Goal: Task Accomplishment & Management: Complete application form

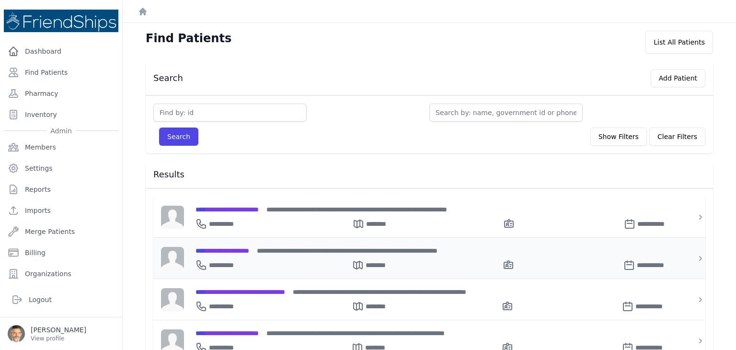
click at [243, 249] on span "**********" at bounding box center [222, 250] width 54 height 7
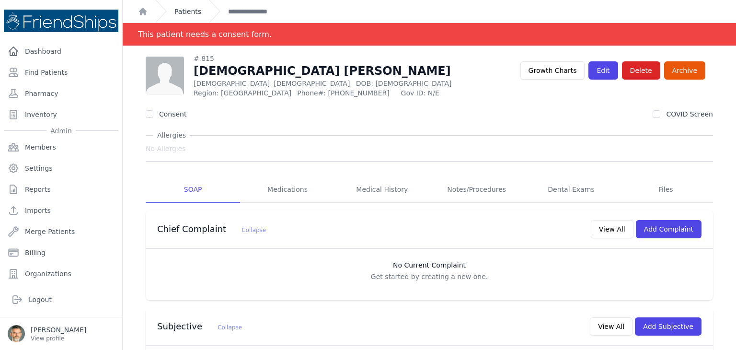
click at [184, 13] on link "Patients" at bounding box center [187, 12] width 27 height 10
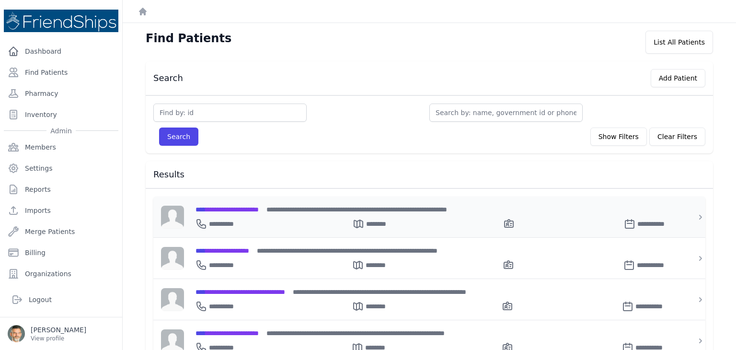
click at [242, 207] on span "**********" at bounding box center [226, 209] width 63 height 7
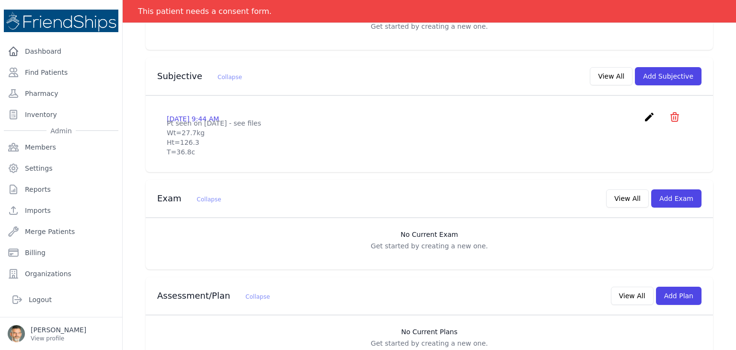
scroll to position [234, 0]
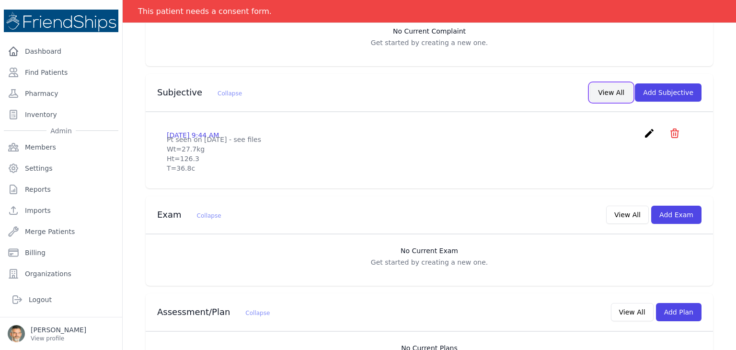
click at [612, 96] on button "View All" at bounding box center [611, 92] width 43 height 18
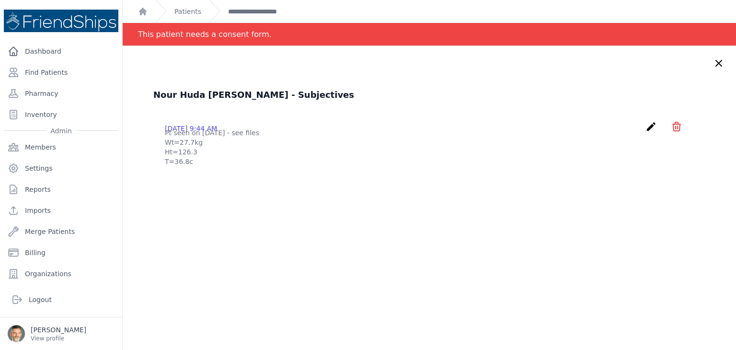
drag, startPoint x: 704, startPoint y: 62, endPoint x: 645, endPoint y: 86, distance: 63.8
click at [713, 62] on icon at bounding box center [718, 62] width 11 height 11
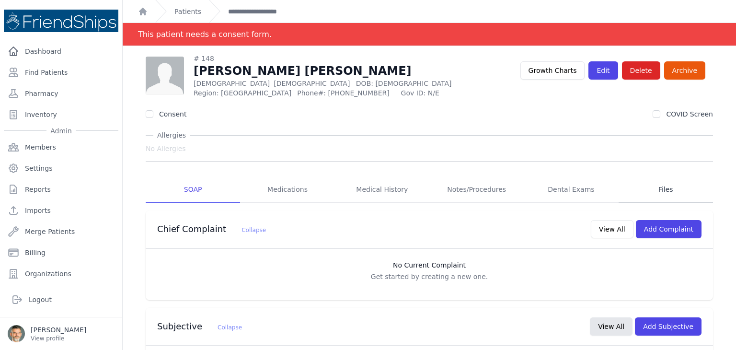
click at [657, 194] on link "Files" at bounding box center [665, 190] width 94 height 26
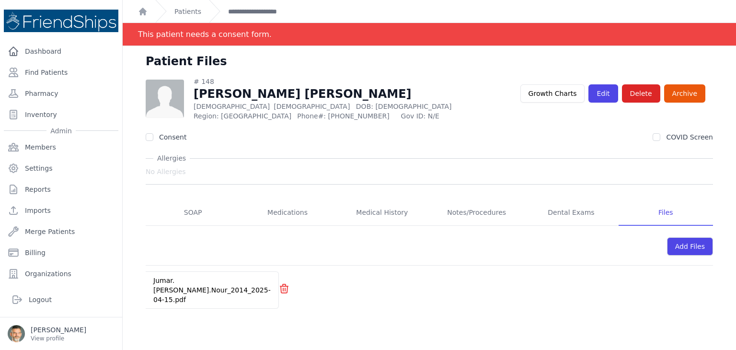
click at [209, 288] on div "Jumar.Osama.Nour_2014_2025-04-15.pdf" at bounding box center [212, 290] width 133 height 36
click at [170, 282] on link "Jumar.Osama.Nour_2014_2025-04-15.pdf" at bounding box center [211, 289] width 117 height 27
click at [191, 214] on link "SOAP" at bounding box center [193, 213] width 94 height 26
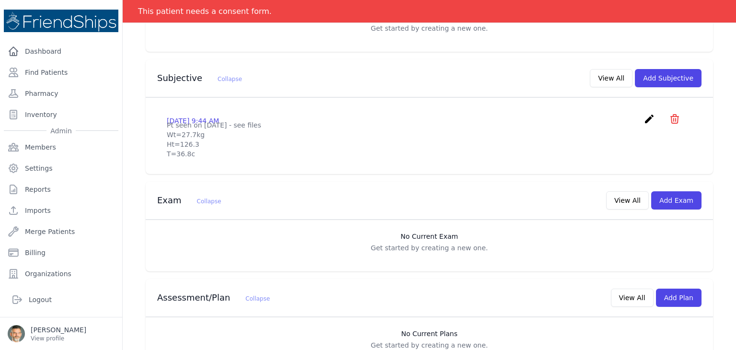
scroll to position [257, 0]
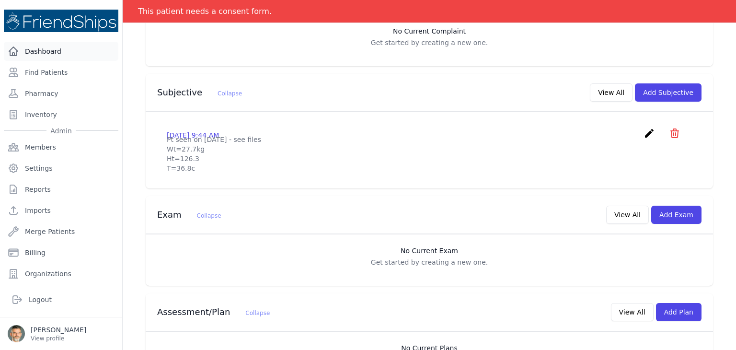
click at [53, 44] on link "Dashboard" at bounding box center [61, 51] width 114 height 19
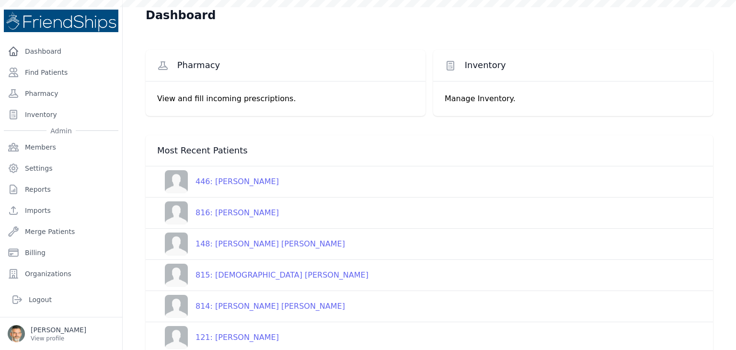
click at [223, 184] on div "446: Issam Amjad Akla" at bounding box center [233, 181] width 91 height 11
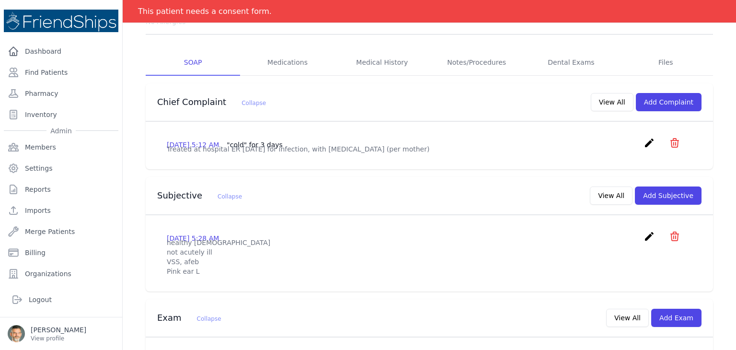
scroll to position [144, 0]
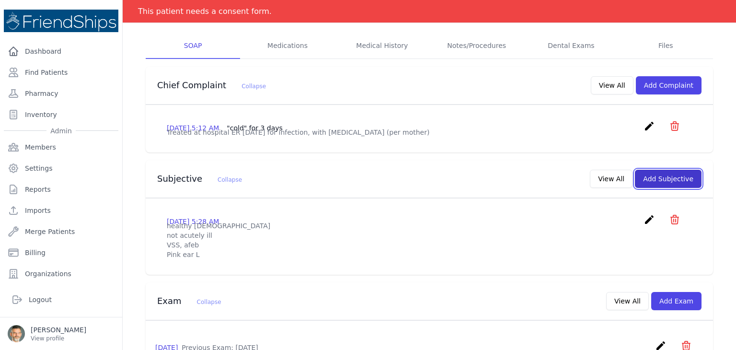
click at [665, 188] on button "Add Subjective" at bounding box center [668, 179] width 67 height 18
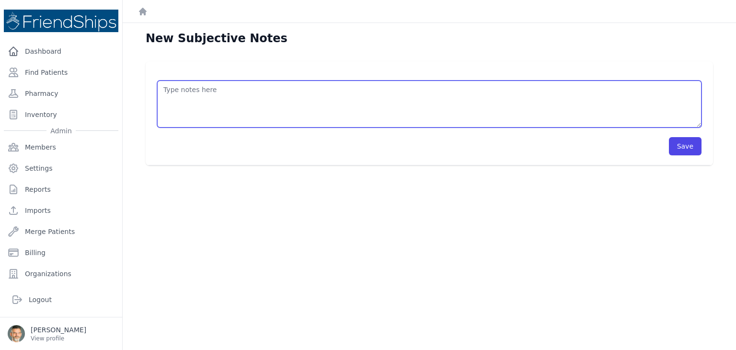
click at [207, 92] on textarea at bounding box center [429, 103] width 544 height 47
click at [192, 89] on textarea "Cough x 8 days a/w" at bounding box center [429, 103] width 544 height 47
click at [235, 92] on textarea "Cough x 3 days a/w" at bounding box center [429, 103] width 544 height 47
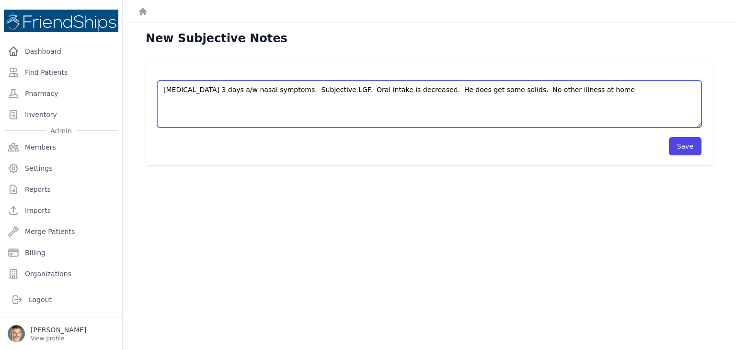
type textarea "Cough x 3 days a/w nasal symptoms. Subjective LGF. Oral intake is decreased. He…"
drag, startPoint x: 583, startPoint y: 93, endPoint x: 154, endPoint y: 84, distance: 428.4
click at [94, 84] on div "Close sidebar Dashboard Find Patients Pharmacy Inventory Admin Members Settings" at bounding box center [368, 175] width 736 height 350
click at [508, 86] on textarea "Cough x 3 days a/w nasal symptoms. Subjective LGF. Oral intake is decreased. He…" at bounding box center [429, 103] width 544 height 47
drag, startPoint x: 558, startPoint y: 91, endPoint x: 141, endPoint y: 88, distance: 416.8
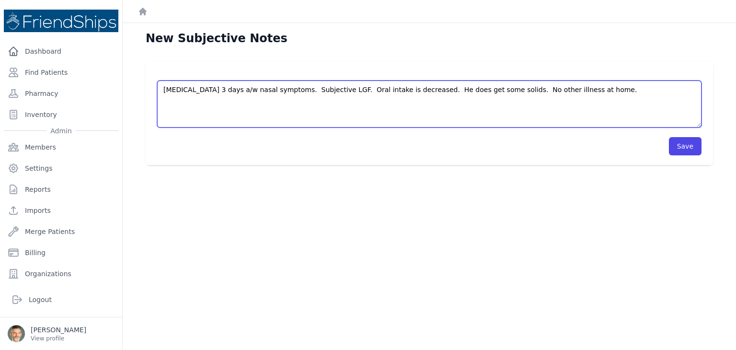
click at [141, 88] on div "Cough x 3 days a/w nasal symptoms. Subjective LGF. Oral intake is decreased. He…" at bounding box center [429, 113] width 598 height 104
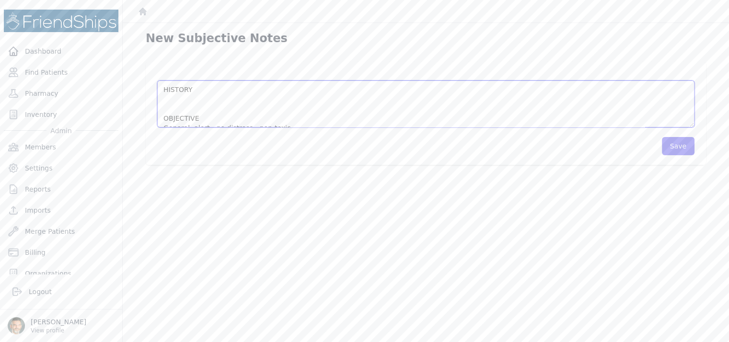
click at [163, 99] on textarea "HISTORY OBJECTIVE General: alert - no distress - non-toxic Eyes: no redness or …" at bounding box center [425, 103] width 537 height 47
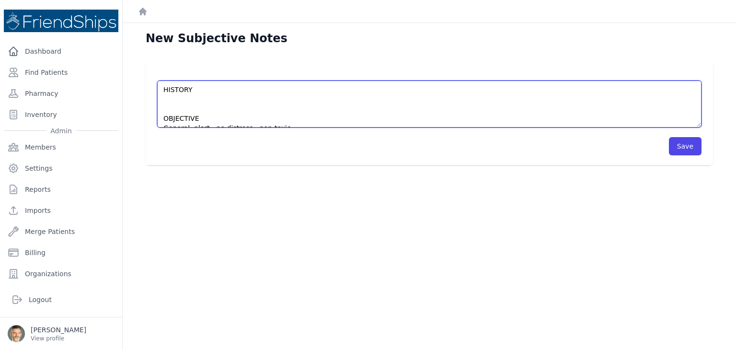
paste textarea "Cough x 3 days a/w nasal symptoms. Subjective LGF. Oral intake is decreased. He…"
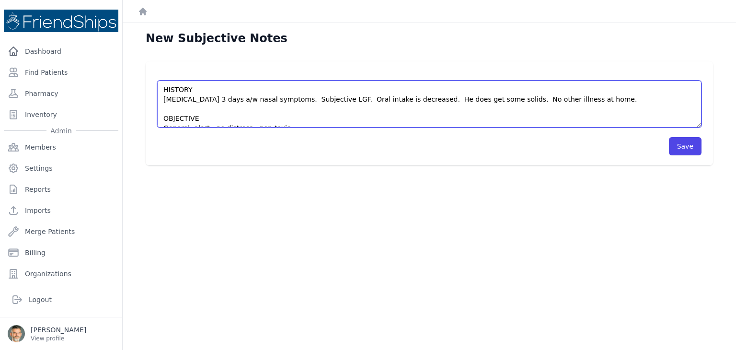
type textarea "HISTORY [MEDICAL_DATA] 3 days a/w nasal symptoms. Subjective LGF. Oral intake i…"
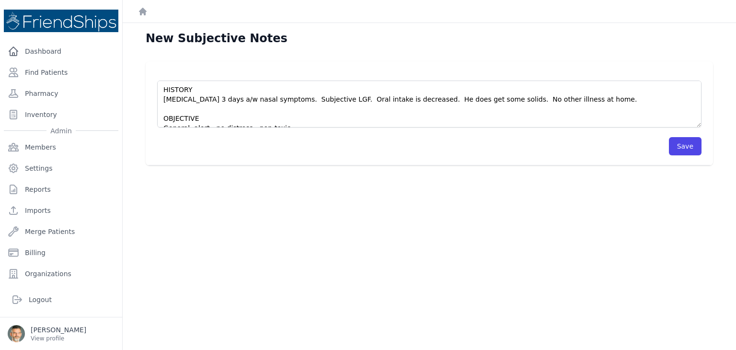
click at [597, 240] on div "New Subjective Notes HISTORY Cough x 3 days a/w nasal symptoms. Subjective LGF.…" at bounding box center [429, 198] width 613 height 350
click at [673, 141] on button "Save" at bounding box center [685, 146] width 33 height 18
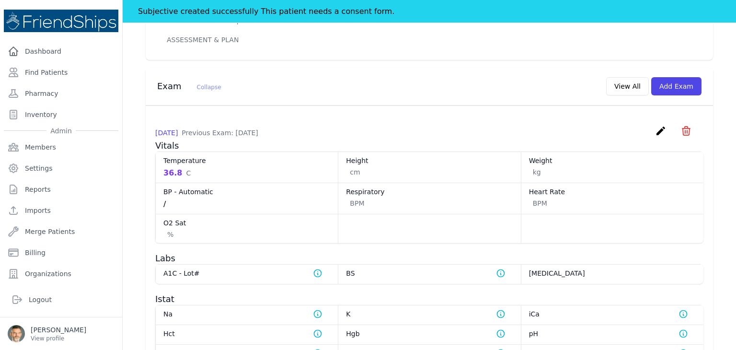
scroll to position [527, 0]
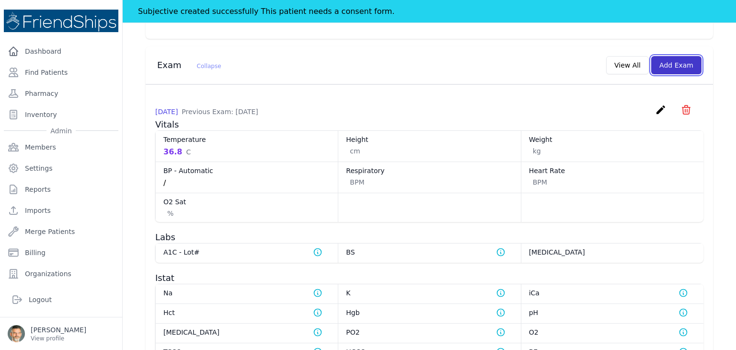
click at [675, 74] on button "Add Exam" at bounding box center [676, 65] width 50 height 18
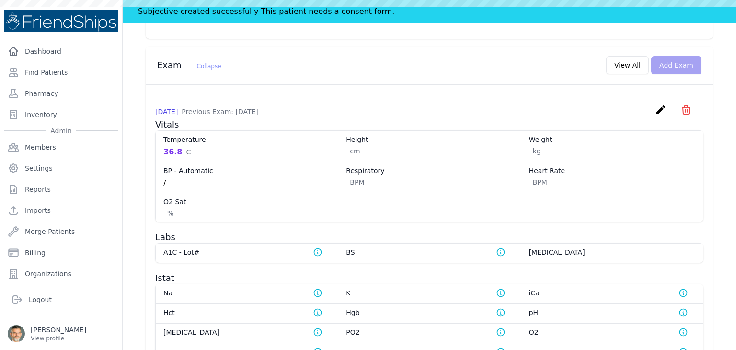
scroll to position [0, 0]
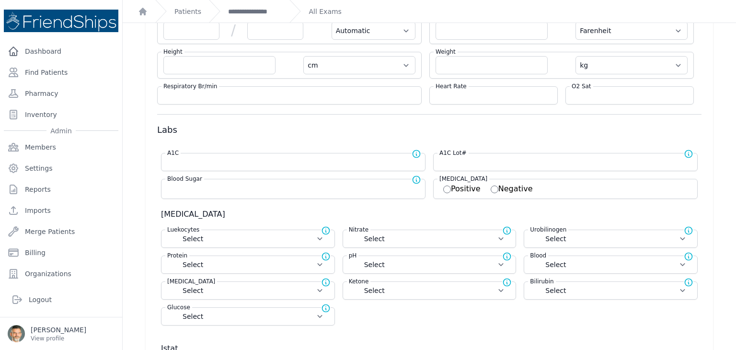
scroll to position [53, 0]
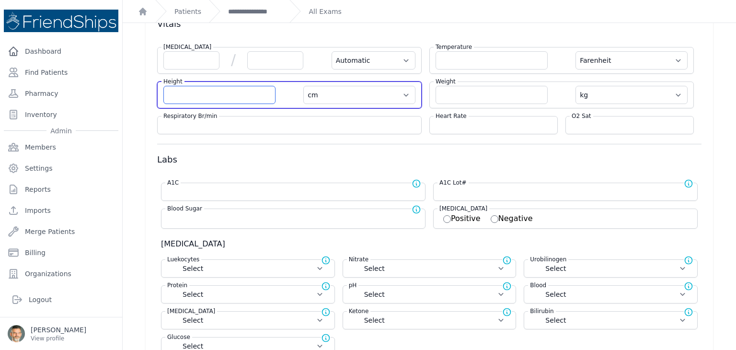
click at [197, 92] on input "number" at bounding box center [219, 95] width 112 height 18
type input "71"
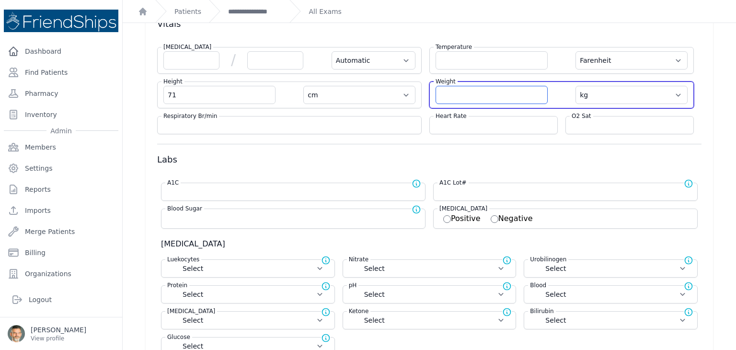
click at [447, 93] on input "number" at bounding box center [491, 95] width 112 height 18
select select "Automatic"
select select "F"
type input "71.0"
select select "cm"
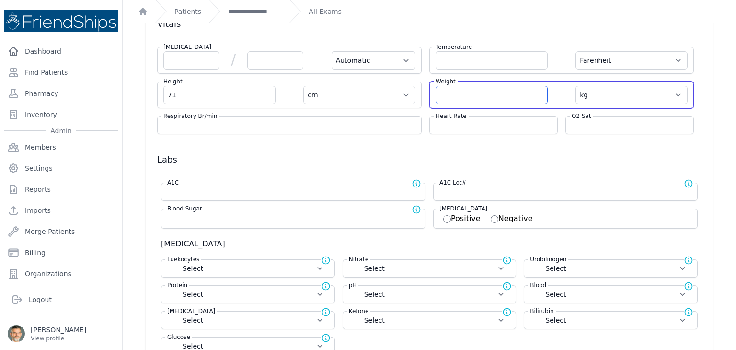
select select "kg"
select select
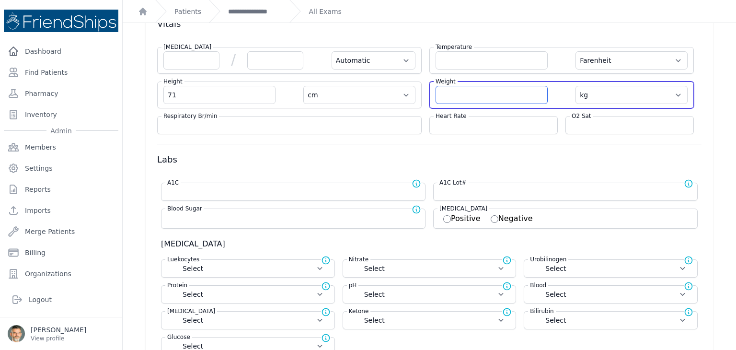
select select
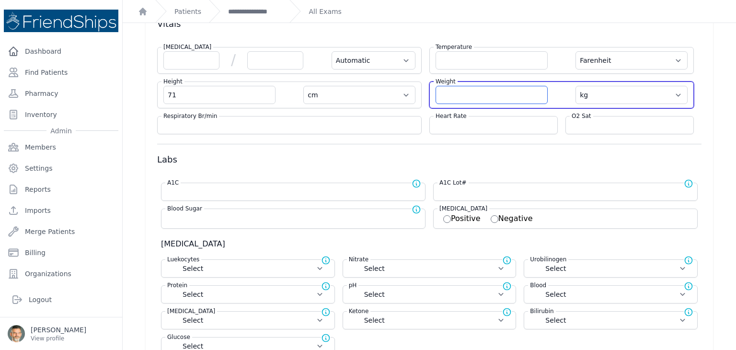
select select
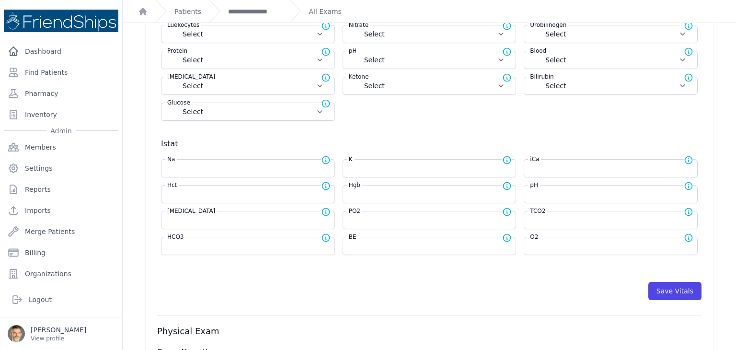
scroll to position [340, 0]
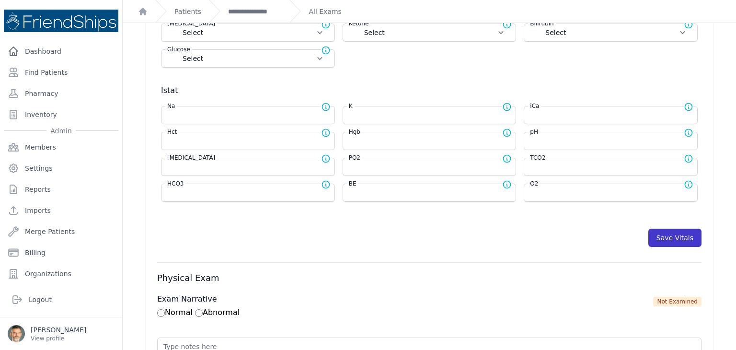
type input "9.4"
click at [664, 232] on button "Save Vitals" at bounding box center [674, 238] width 53 height 18
select select "Automatic"
select select "F"
select select "cm"
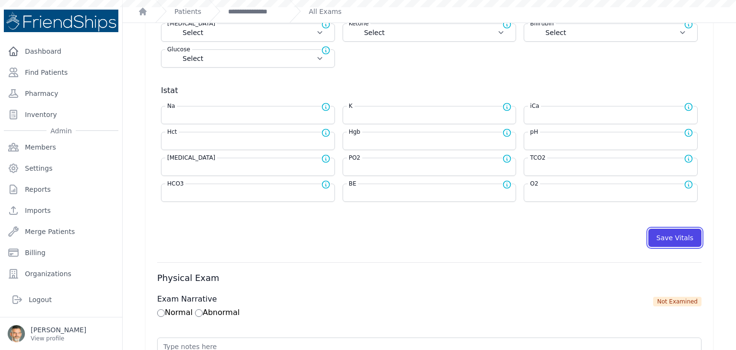
select select "kg"
select select
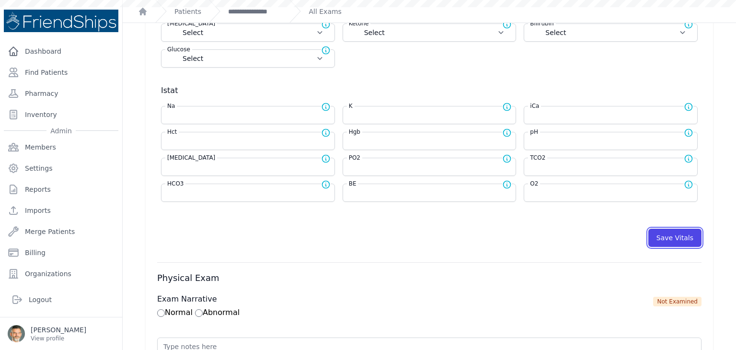
select select
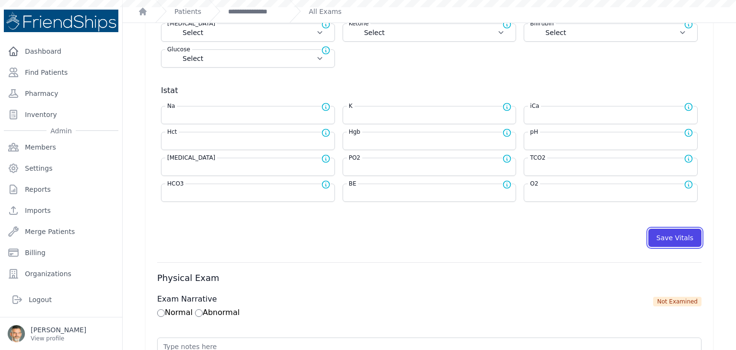
select select
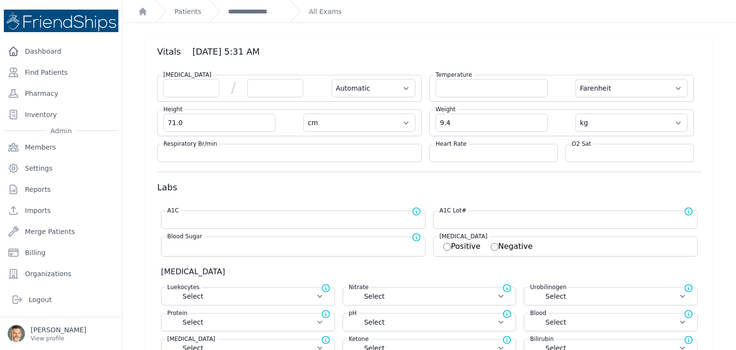
scroll to position [0, 0]
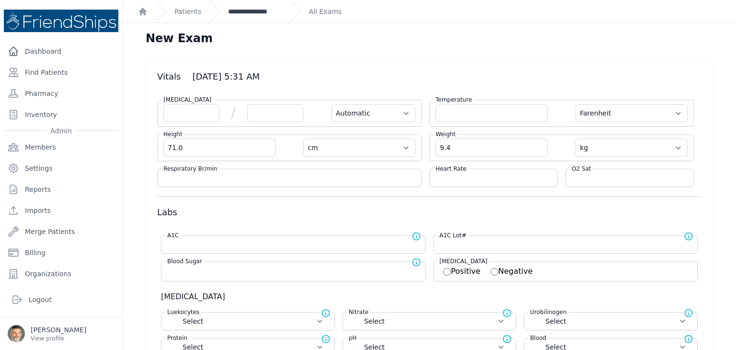
click at [244, 11] on link "**********" at bounding box center [255, 12] width 54 height 10
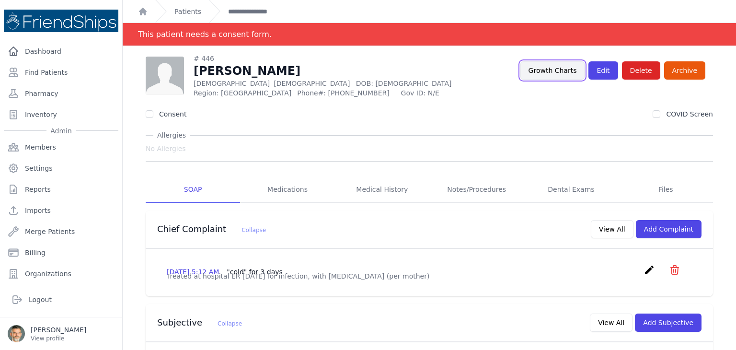
click at [557, 70] on link "Growth Charts" at bounding box center [552, 70] width 65 height 18
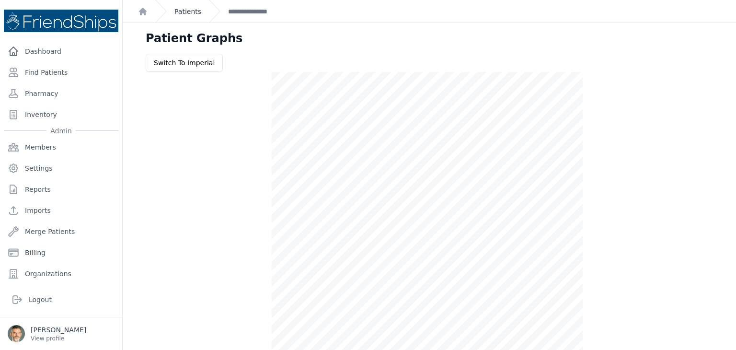
click at [188, 12] on link "Patients" at bounding box center [187, 12] width 27 height 10
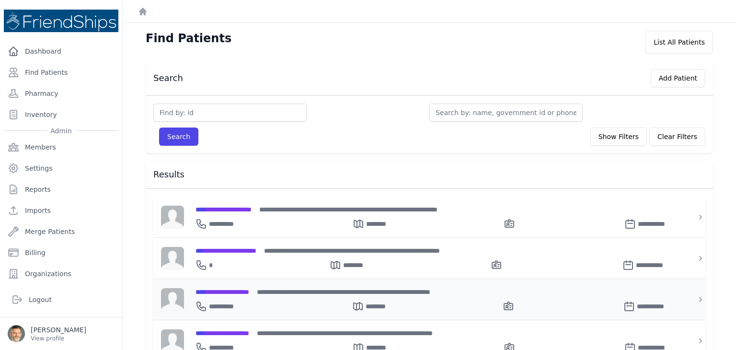
click at [228, 288] on span "**********" at bounding box center [222, 291] width 54 height 7
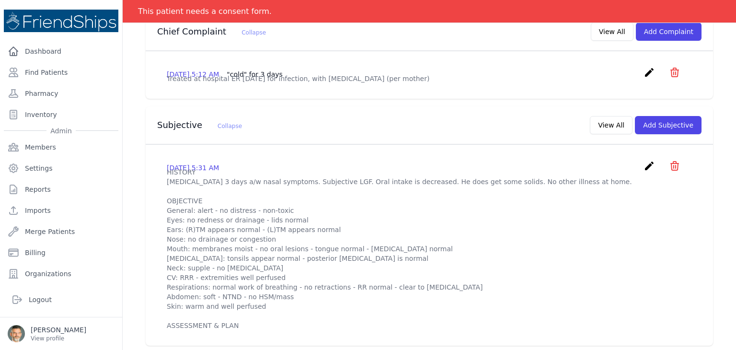
scroll to position [192, 0]
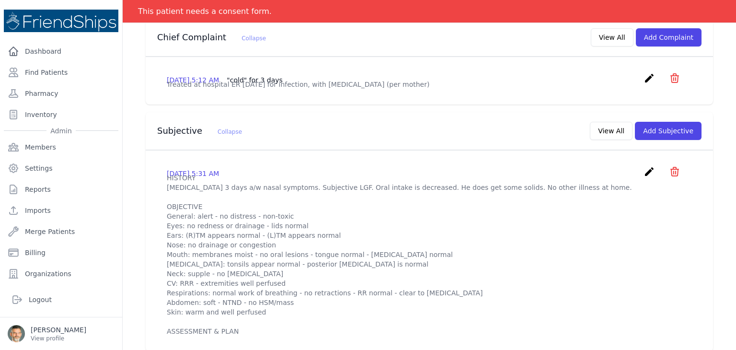
click at [643, 177] on icon "create" at bounding box center [648, 171] width 11 height 11
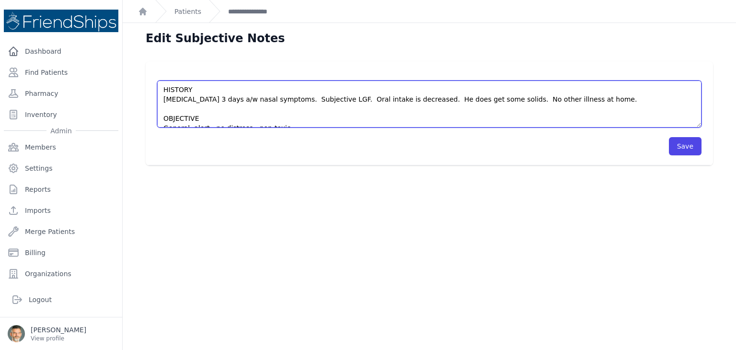
click at [562, 102] on textarea "HISTORY [MEDICAL_DATA] 3 days a/w nasal symptoms. Subjective LGF. Oral intake i…" at bounding box center [429, 103] width 544 height 47
drag, startPoint x: 475, startPoint y: 99, endPoint x: 398, endPoint y: 100, distance: 76.7
click at [398, 100] on textarea "HISTORY [MEDICAL_DATA] 3 days a/w nasal symptoms. Subjective LGF. Oral intake i…" at bounding box center [429, 103] width 544 height 47
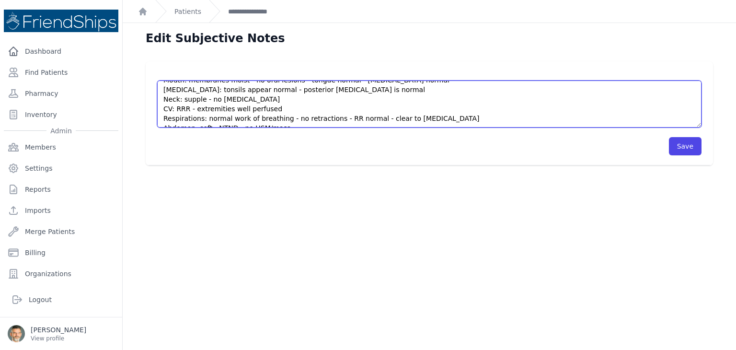
scroll to position [144, 0]
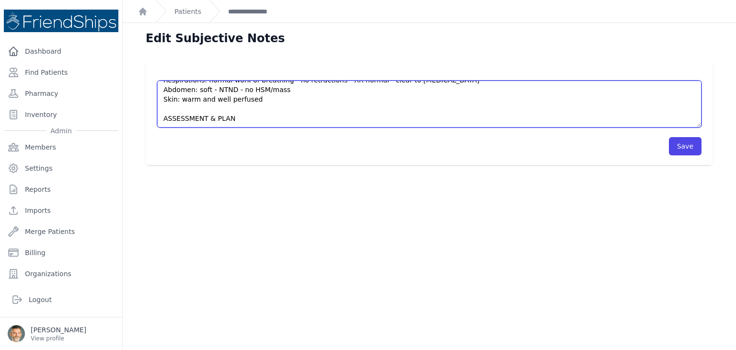
click at [188, 114] on textarea "HISTORY [MEDICAL_DATA] 3 days a/w nasal symptoms. Subjective LGF. Oral intake i…" at bounding box center [429, 103] width 544 height 47
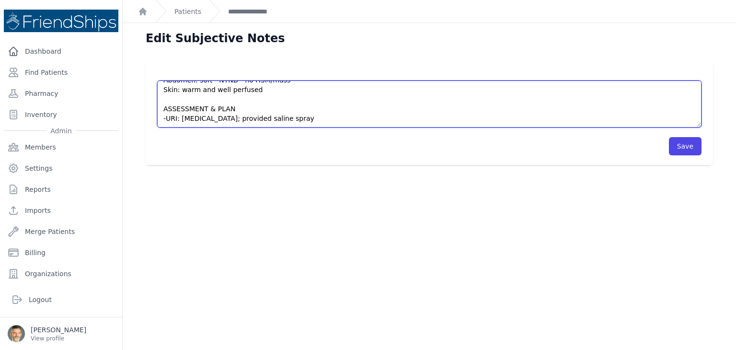
scroll to position [149, 0]
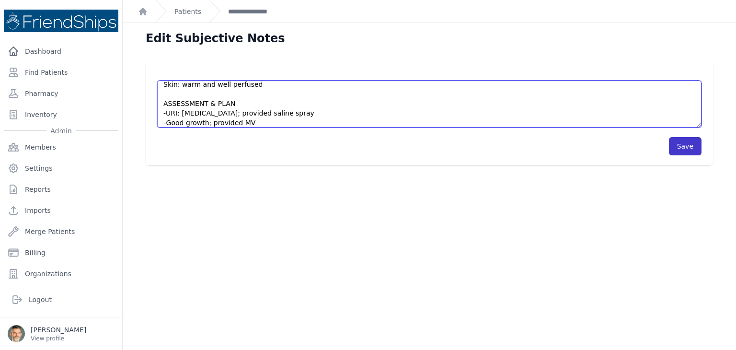
type textarea "HISTORY [MEDICAL_DATA] 3 days a/w nasal symptoms. Subjective LGF. Oral intake i…"
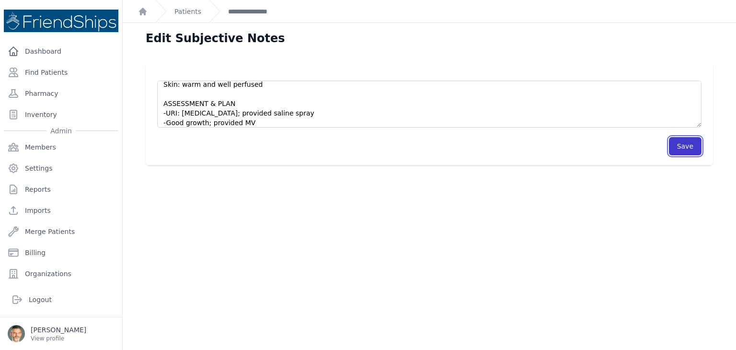
click at [674, 149] on button "Save" at bounding box center [685, 146] width 33 height 18
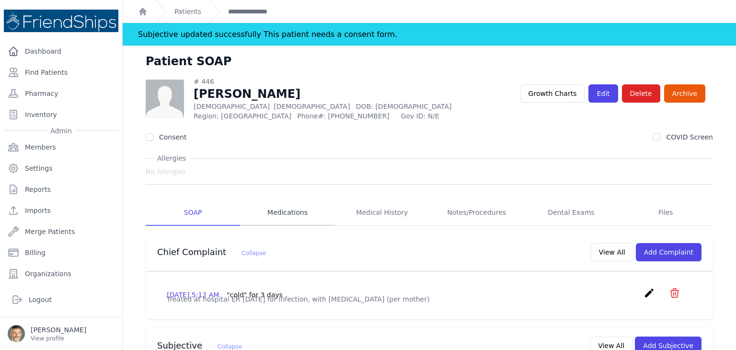
click at [283, 216] on link "Medications" at bounding box center [287, 213] width 94 height 26
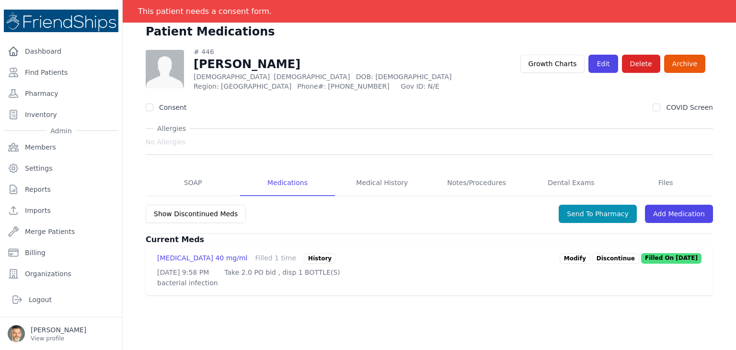
scroll to position [46, 0]
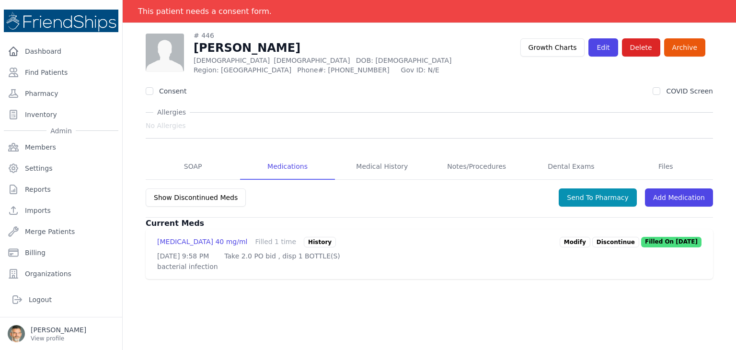
click at [595, 240] on p "Discontinue" at bounding box center [615, 242] width 47 height 11
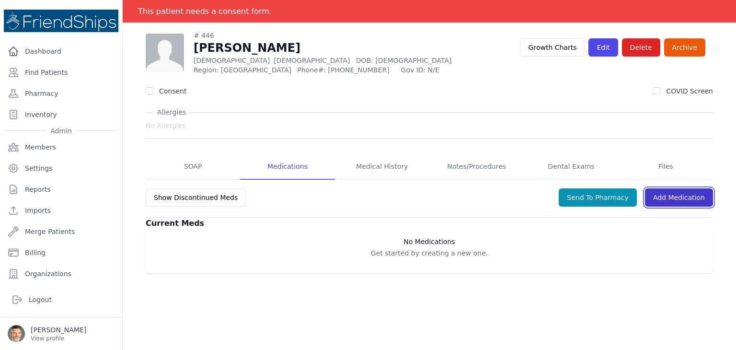
click at [671, 196] on link "Add Medication" at bounding box center [679, 197] width 68 height 18
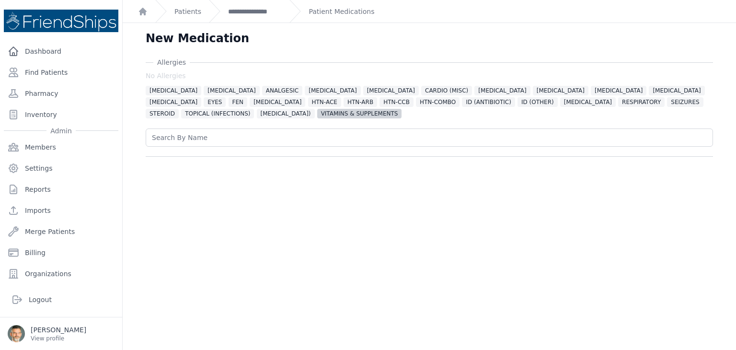
click at [317, 114] on span "VITAMINS & SUPPLEMENTS" at bounding box center [359, 114] width 85 height 10
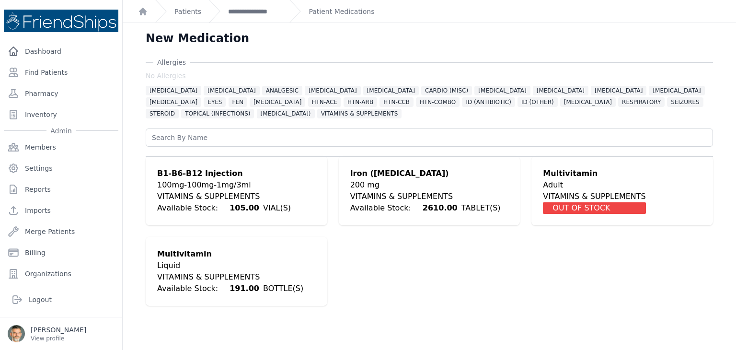
click at [192, 267] on div "Liquid" at bounding box center [230, 265] width 146 height 11
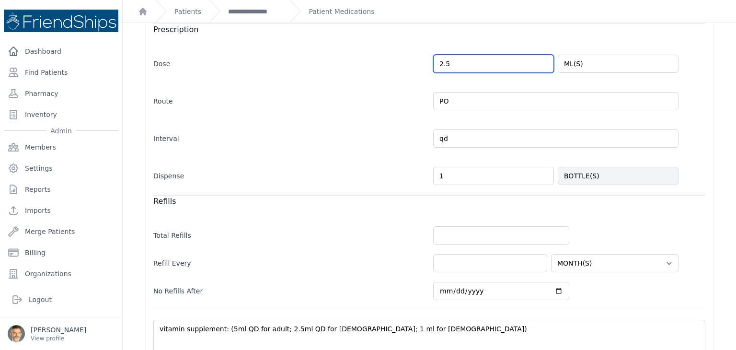
drag, startPoint x: 458, startPoint y: 60, endPoint x: 413, endPoint y: 66, distance: 45.5
click at [413, 66] on div "Dose 2.5 ML(S)" at bounding box center [429, 59] width 552 height 28
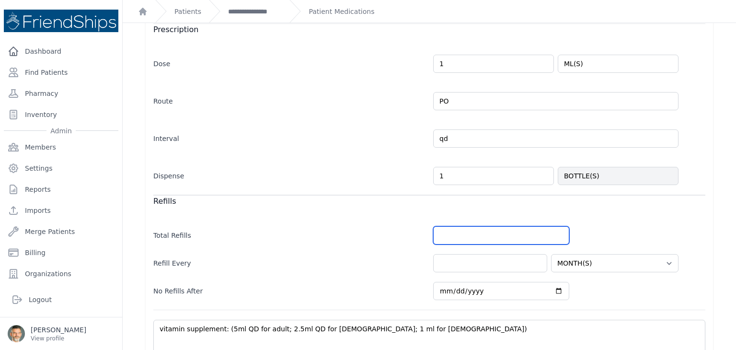
click at [504, 230] on input "number" at bounding box center [501, 235] width 136 height 18
type input "1.0"
select select "MONTH(S)"
type input "3"
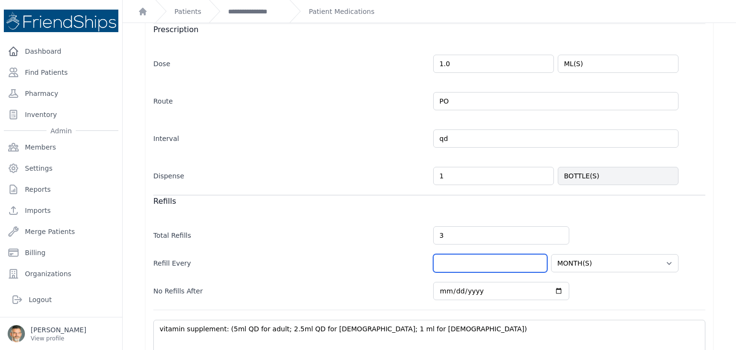
click at [471, 262] on input "number" at bounding box center [490, 263] width 114 height 18
select select "MONTH(S)"
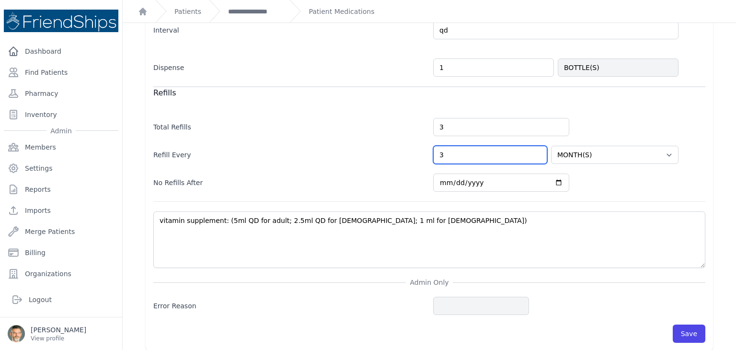
scroll to position [333, 0]
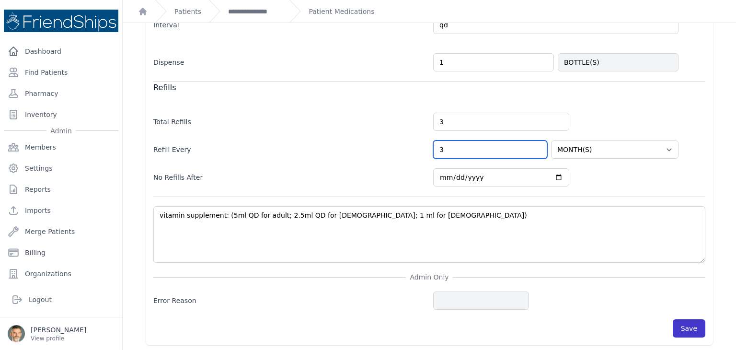
type input "3"
click at [678, 322] on button "Save" at bounding box center [689, 328] width 33 height 18
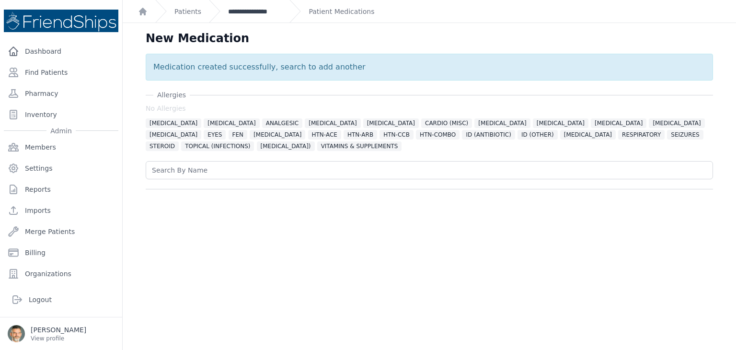
click at [244, 13] on link "**********" at bounding box center [255, 12] width 54 height 10
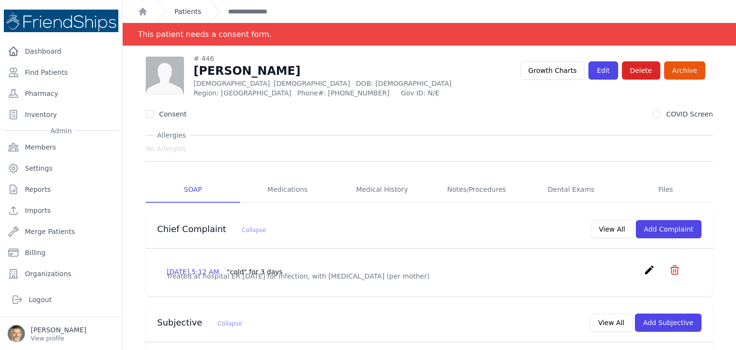
click at [178, 12] on link "Patients" at bounding box center [187, 12] width 27 height 10
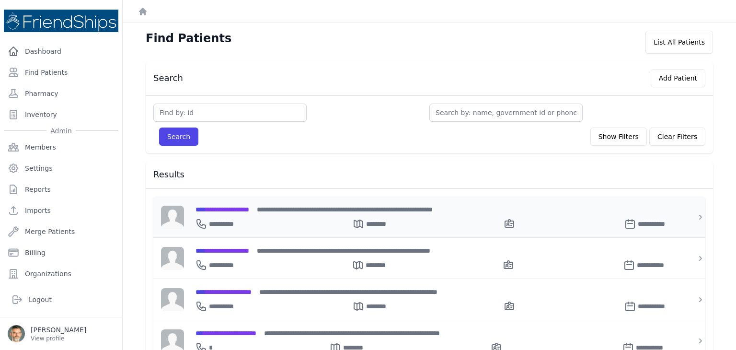
click at [224, 208] on span "**********" at bounding box center [222, 209] width 54 height 7
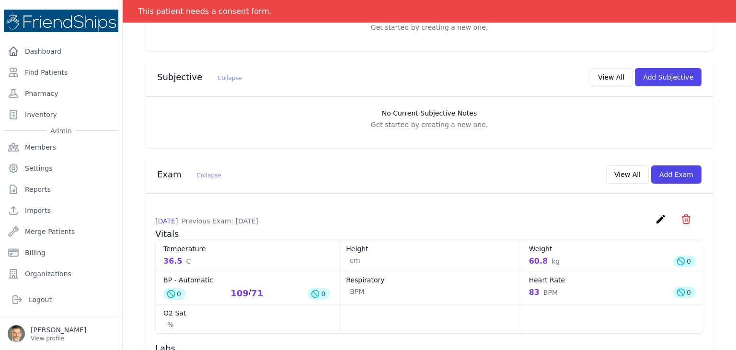
scroll to position [96, 0]
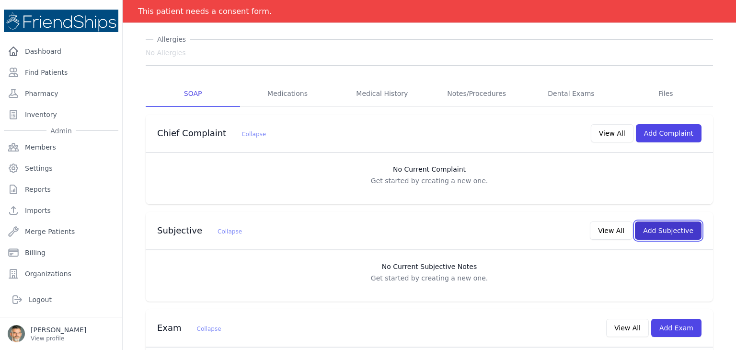
click at [664, 229] on button "Add Subjective" at bounding box center [668, 230] width 67 height 18
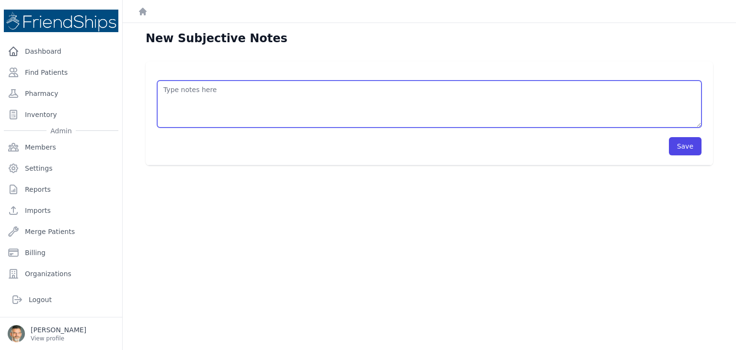
click at [332, 98] on textarea at bounding box center [429, 103] width 544 height 47
click at [177, 100] on textarea "HISTORY OBJECTIVE General: alert - no distress - non-toxic Eyes: no redness or …" at bounding box center [429, 103] width 544 height 47
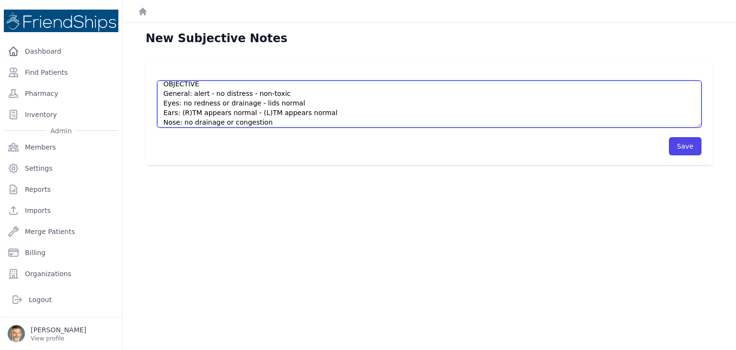
scroll to position [11, 0]
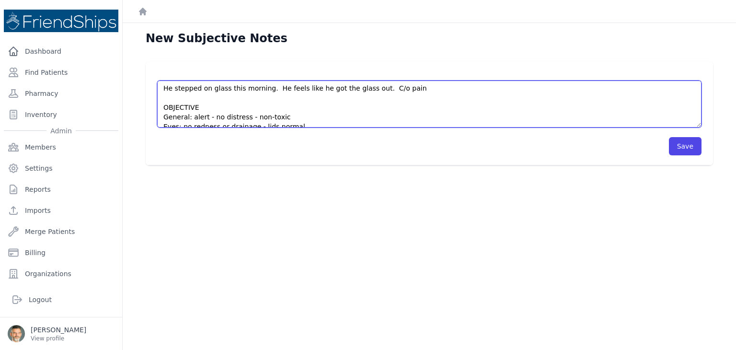
drag, startPoint x: 258, startPoint y: 91, endPoint x: 156, endPoint y: 117, distance: 105.4
click at [157, 116] on div "HISTORY He stepped on glass this morning. He feels like he got the glass out. C…" at bounding box center [429, 113] width 567 height 104
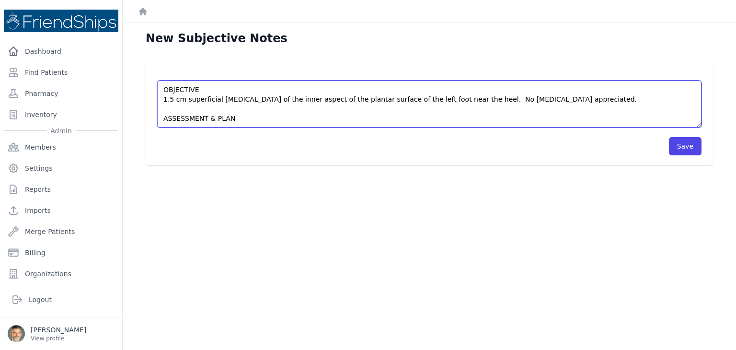
scroll to position [38, 0]
click at [190, 123] on textarea "HISTORY He stepped on glass this morning. He feels like he got the glass out. C…" at bounding box center [429, 103] width 544 height 47
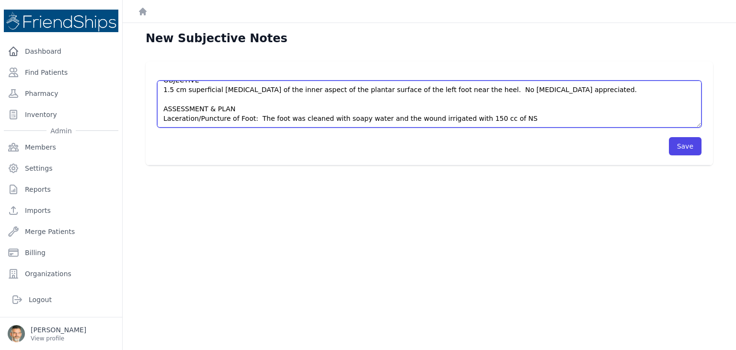
click at [497, 117] on textarea "HISTORY He stepped on glass this morning. He feels like he got the glass out. C…" at bounding box center [429, 103] width 544 height 47
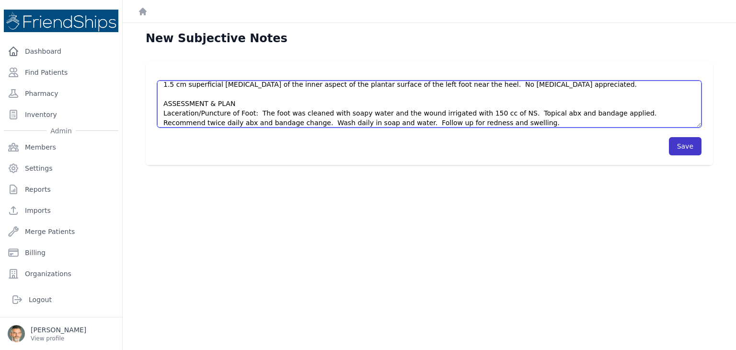
type textarea "HISTORY He stepped on glass this morning. He feels like he got the glass out. C…"
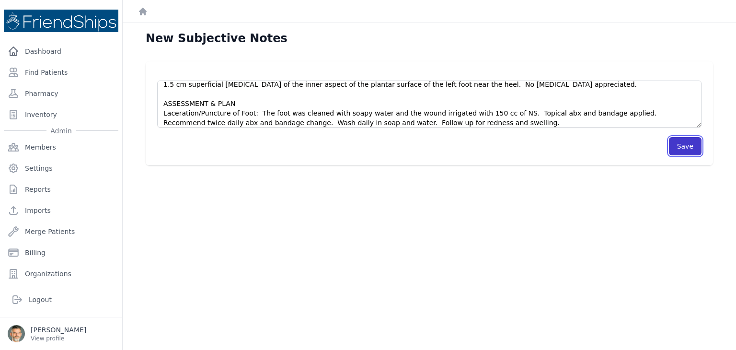
click at [681, 144] on button "Save" at bounding box center [685, 146] width 33 height 18
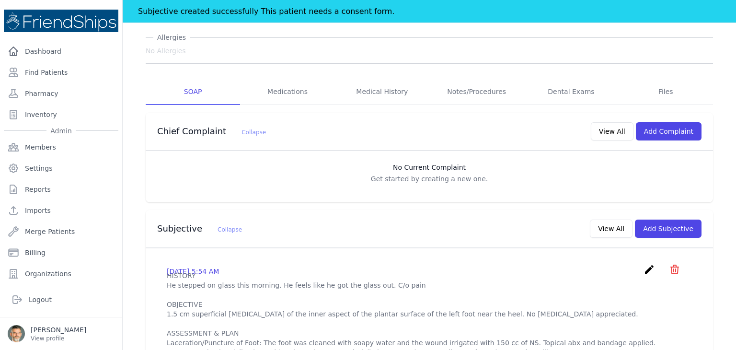
scroll to position [96, 0]
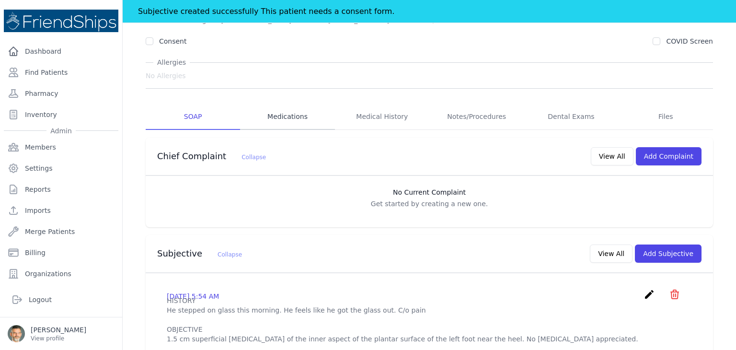
click at [281, 120] on link "Medications" at bounding box center [287, 117] width 94 height 26
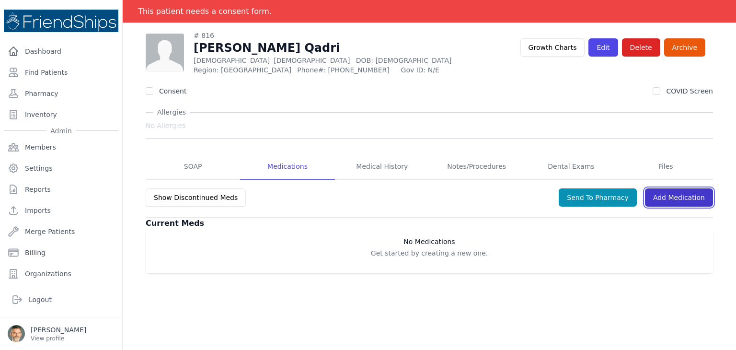
click at [667, 199] on link "Add Medication" at bounding box center [679, 197] width 68 height 18
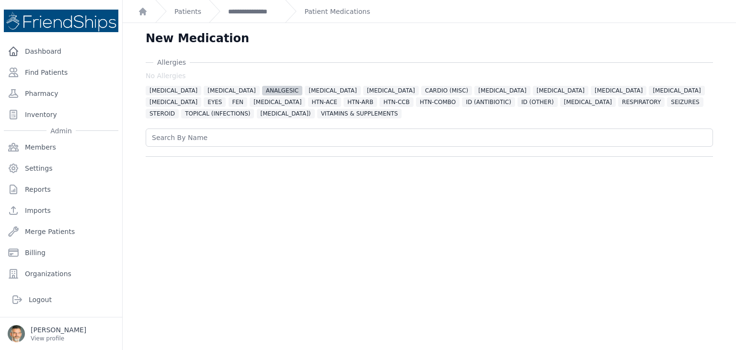
click at [262, 89] on span "ANALGESIC" at bounding box center [282, 91] width 41 height 10
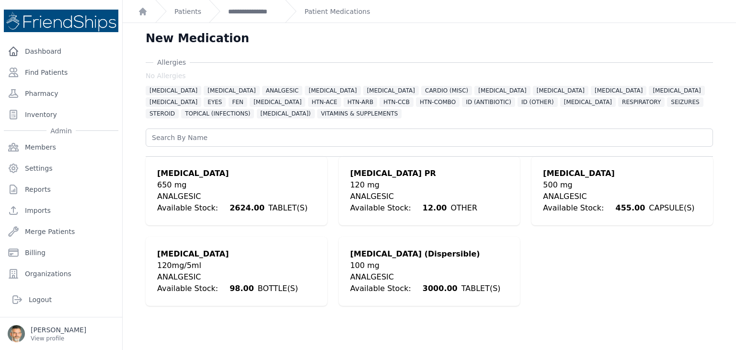
click at [563, 186] on div "500 mg" at bounding box center [618, 184] width 151 height 11
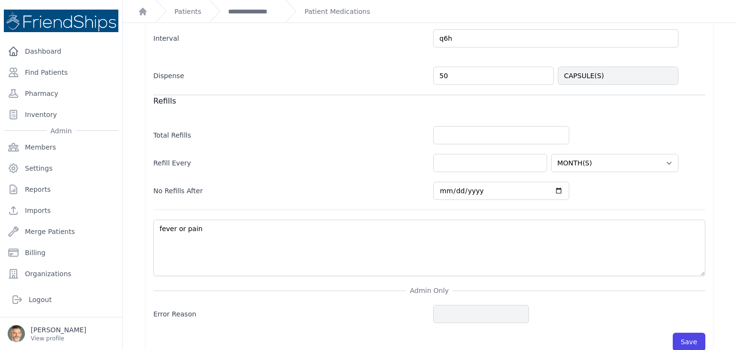
scroll to position [333, 0]
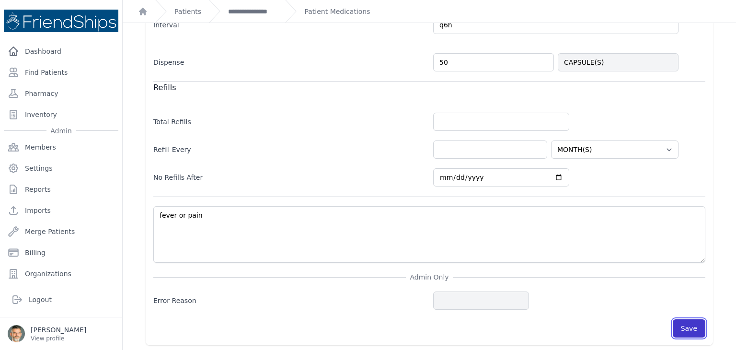
click at [681, 322] on button "Save" at bounding box center [689, 328] width 33 height 18
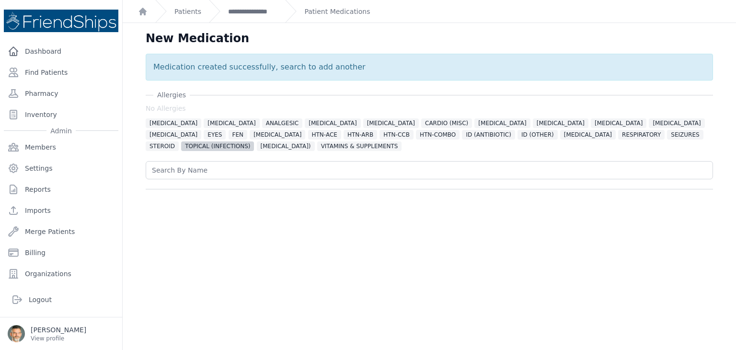
click at [254, 141] on span "TOPICAL (INFECTIONS)" at bounding box center [217, 146] width 73 height 10
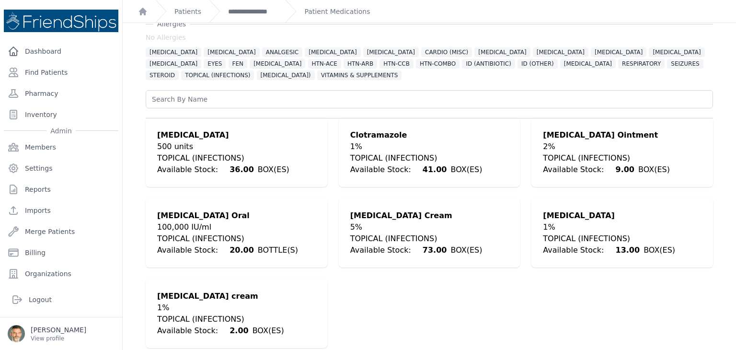
scroll to position [77, 0]
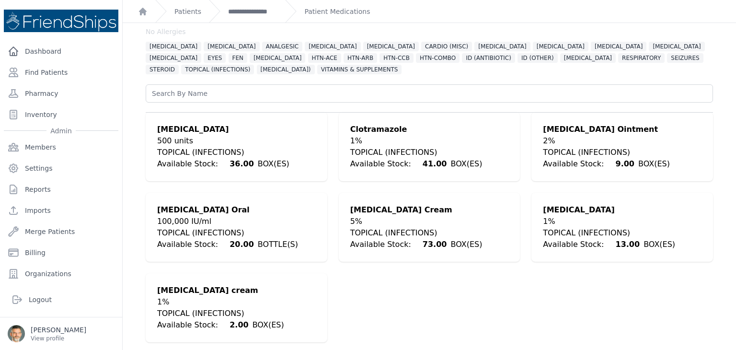
click at [199, 154] on div "TOPICAL (INFECTIONS)" at bounding box center [223, 152] width 132 height 11
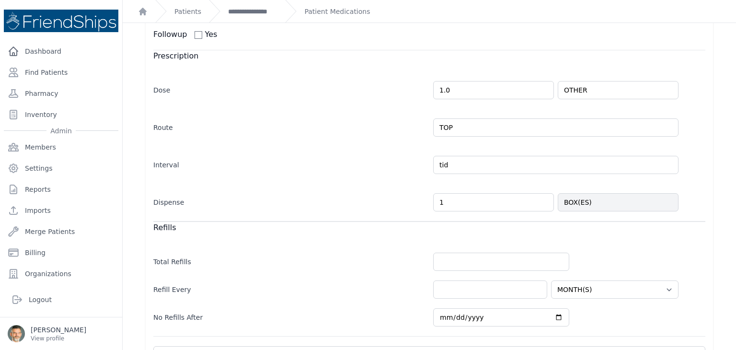
scroll to position [192, 0]
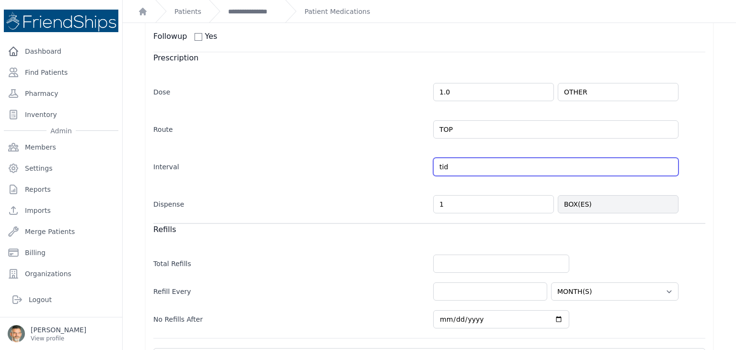
drag, startPoint x: 453, startPoint y: 167, endPoint x: 393, endPoint y: 165, distance: 60.4
click at [393, 165] on div "Interval tid Every Day Twice Daily 3 Times Daily 4 Times Daily as needed Every …" at bounding box center [429, 162] width 552 height 28
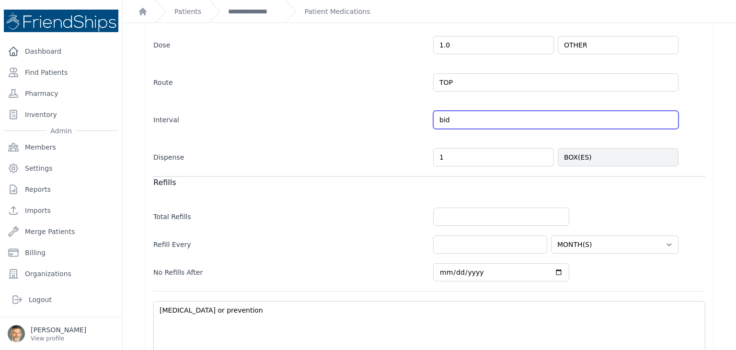
scroll to position [333, 0]
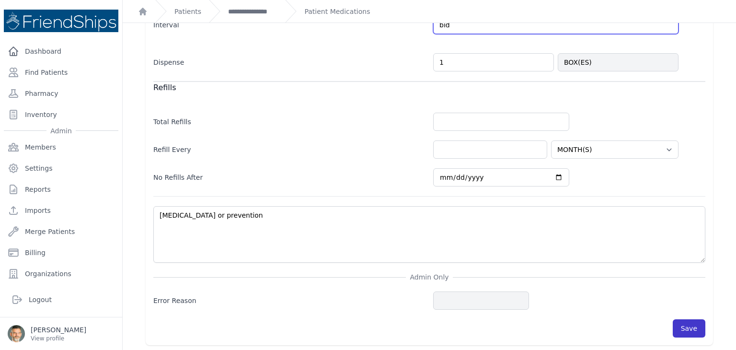
type input "bid"
click at [685, 322] on button "Save" at bounding box center [689, 328] width 33 height 18
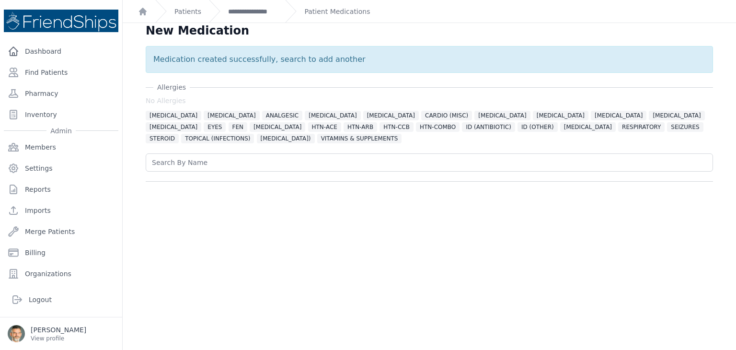
scroll to position [0, 0]
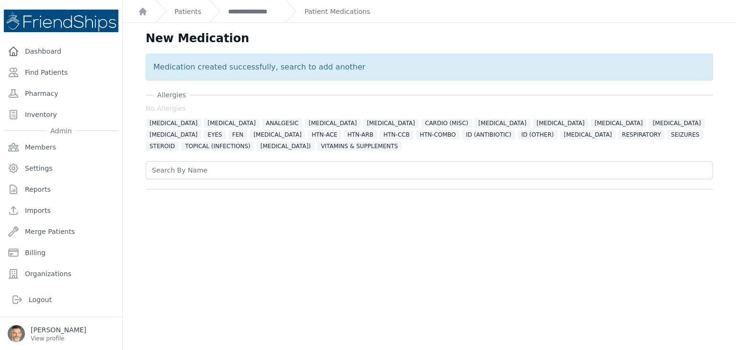
click at [325, 5] on div "Patient Medications" at bounding box center [327, 11] width 85 height 23
click at [320, 11] on link "Patient Medications" at bounding box center [337, 12] width 66 height 10
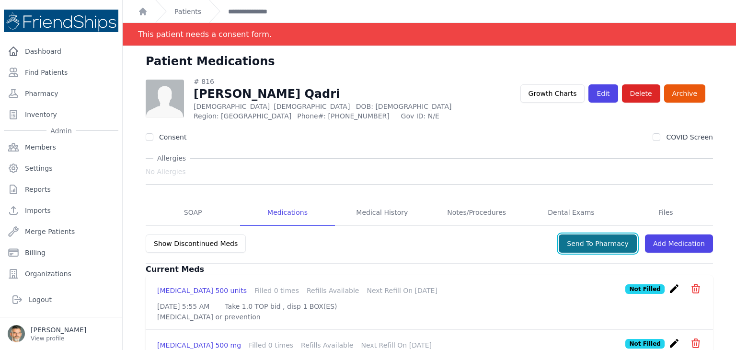
click at [592, 243] on button "Send To Pharmacy" at bounding box center [598, 243] width 78 height 18
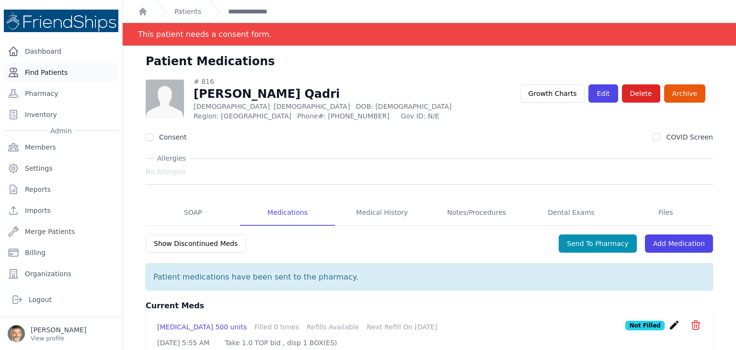
click at [35, 68] on link "Find Patients" at bounding box center [61, 72] width 114 height 19
